Goal: Navigation & Orientation: Find specific page/section

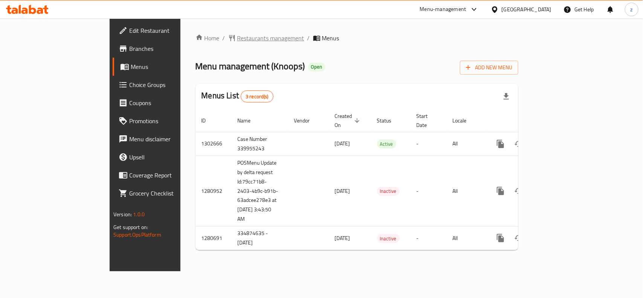
click at [237, 39] on span "Restaurants management" at bounding box center [270, 38] width 67 height 9
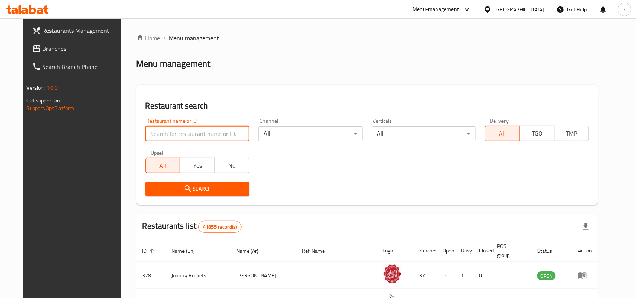
click at [170, 140] on input "search" at bounding box center [197, 133] width 104 height 15
paste input "693945"
type input "693945"
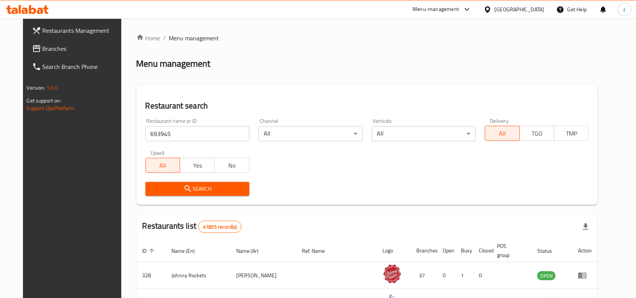
click at [184, 186] on span "Search" at bounding box center [198, 188] width 92 height 9
click at [184, 186] on div at bounding box center [318, 149] width 636 height 298
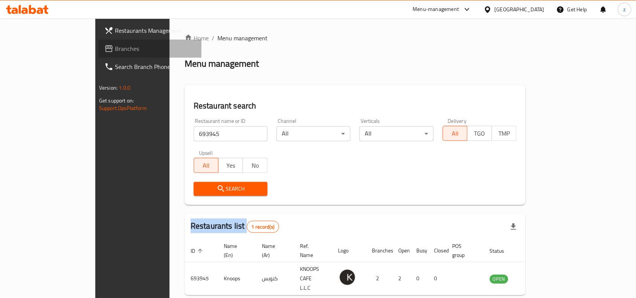
click at [115, 52] on span "Branches" at bounding box center [155, 48] width 81 height 9
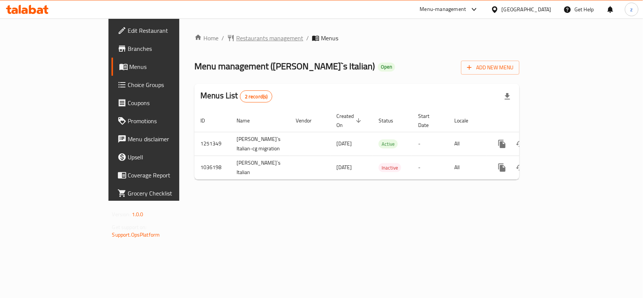
click at [236, 40] on span "Restaurants management" at bounding box center [269, 38] width 67 height 9
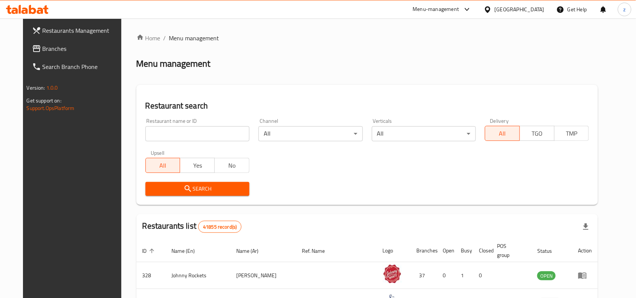
click at [43, 49] on span "Branches" at bounding box center [83, 48] width 81 height 9
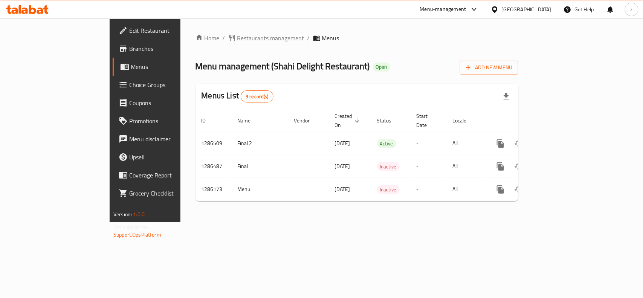
click at [237, 41] on span "Restaurants management" at bounding box center [270, 38] width 67 height 9
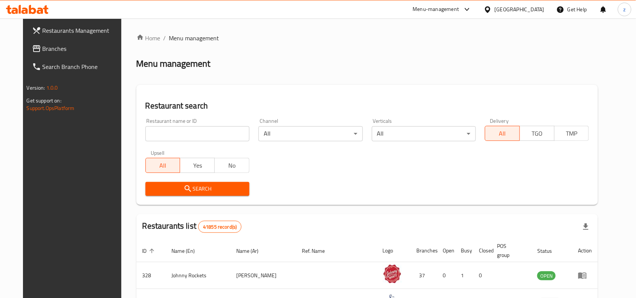
drag, startPoint x: 45, startPoint y: 47, endPoint x: 53, endPoint y: 54, distance: 10.1
click at [45, 47] on span "Branches" at bounding box center [83, 48] width 81 height 9
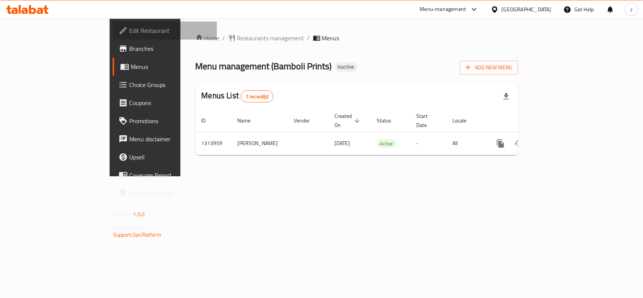
click at [129, 29] on span "Edit Restaurant" at bounding box center [170, 30] width 82 height 9
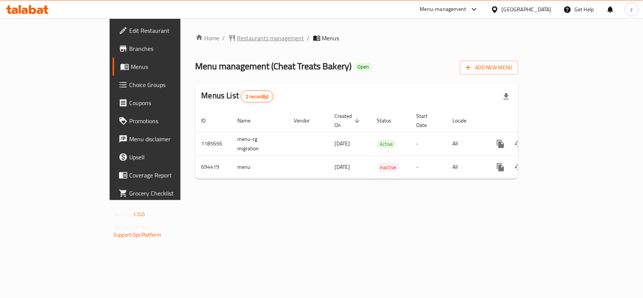
click at [237, 39] on span "Restaurants management" at bounding box center [270, 38] width 67 height 9
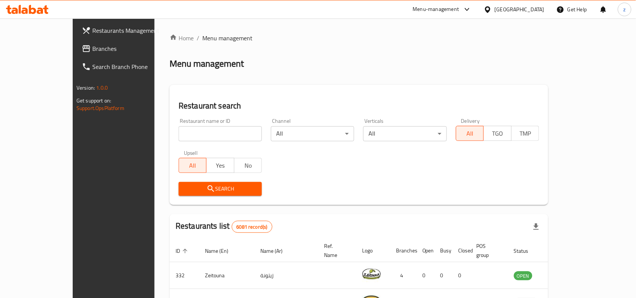
click at [92, 52] on span "Branches" at bounding box center [132, 48] width 81 height 9
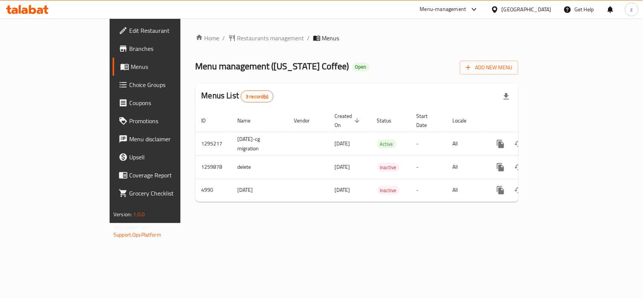
click at [129, 29] on span "Edit Restaurant" at bounding box center [170, 30] width 82 height 9
